Goal: Subscribe to service/newsletter

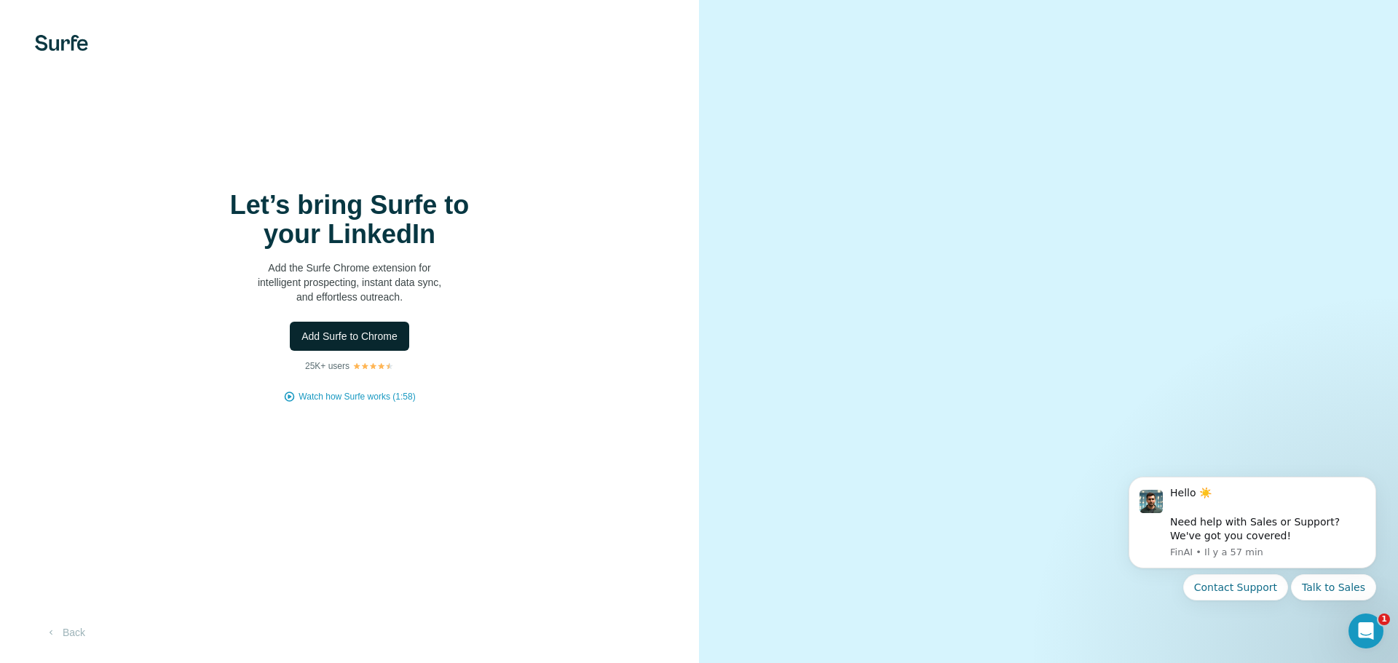
click at [363, 332] on span "Add Surfe to Chrome" at bounding box center [349, 336] width 96 height 15
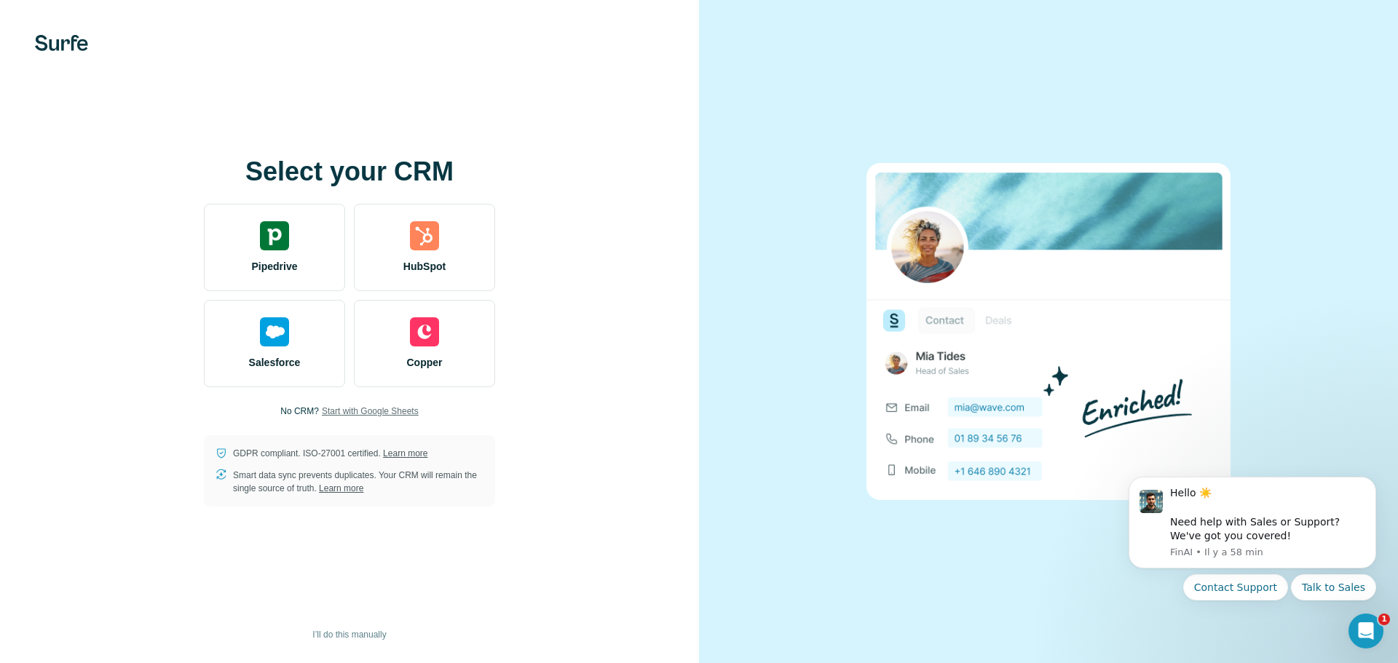
click at [360, 412] on span "Start with Google Sheets" at bounding box center [370, 411] width 97 height 13
